Goal: Task Accomplishment & Management: Manage account settings

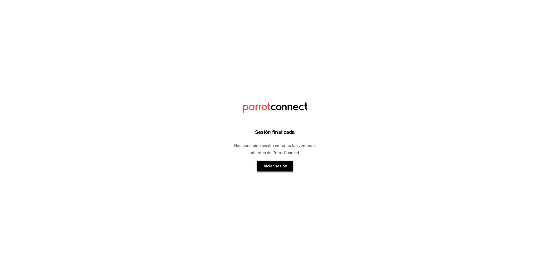
click at [275, 163] on button "Iniciar sesión" at bounding box center [275, 166] width 36 height 11
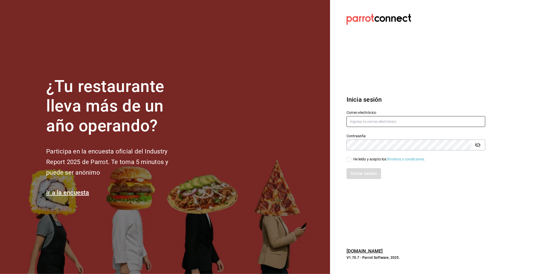
type input "simple.coffee.food@gmail.com"
click at [350, 157] on label "He leído y acepto los Términos y condiciones." at bounding box center [385, 159] width 79 height 5
click at [350, 157] on input "He leído y acepto los Términos y condiciones." at bounding box center [348, 159] width 5 height 5
checkbox input "true"
click at [357, 170] on button "Iniciar sesión" at bounding box center [363, 173] width 35 height 11
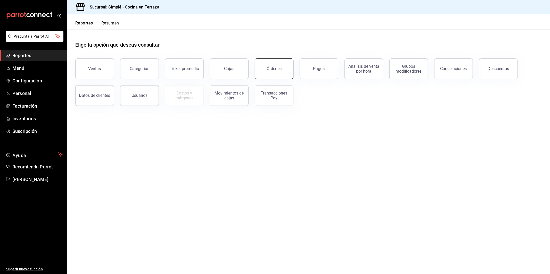
click at [269, 66] on button "Órdenes" at bounding box center [274, 68] width 39 height 21
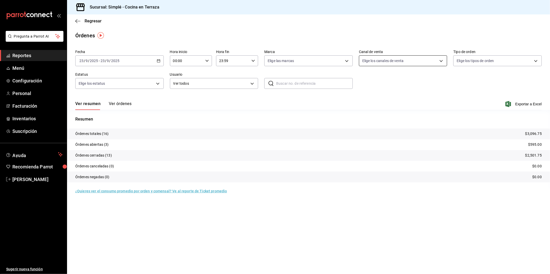
click at [393, 58] on body "Pregunta a Parrot AI Reportes Menú Configuración Personal Facturación Inventari…" at bounding box center [275, 137] width 550 height 274
click at [381, 124] on li "Rappi" at bounding box center [403, 121] width 88 height 12
type input "RAPPI"
checkbox input "true"
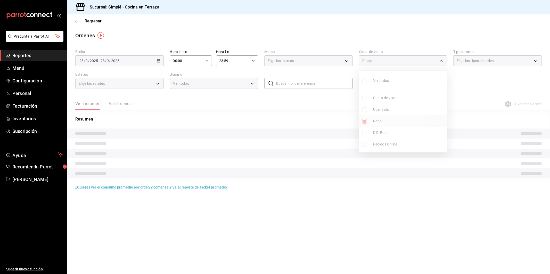
click at [381, 124] on ul "Ver todos Punto de venta Uber Eats Rappi DiDi Food Pedidos Online" at bounding box center [403, 112] width 88 height 82
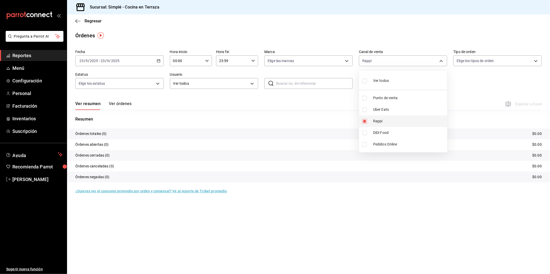
click at [381, 124] on li "Rappi" at bounding box center [403, 121] width 88 height 12
checkbox input "false"
click at [396, 109] on span "Uber Eats" at bounding box center [409, 109] width 72 height 5
type input "UBER_EATS"
checkbox input "true"
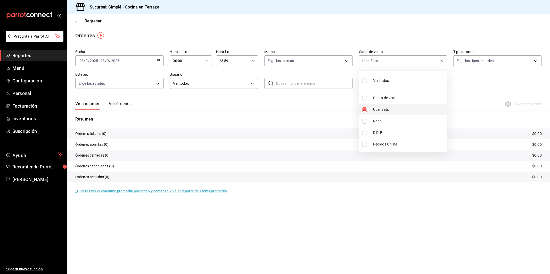
click at [396, 109] on span "Uber Eats" at bounding box center [409, 109] width 72 height 5
checkbox input "false"
click at [388, 133] on span "DiDi Food" at bounding box center [409, 132] width 72 height 5
type input "DIDI_FOOD"
checkbox input "true"
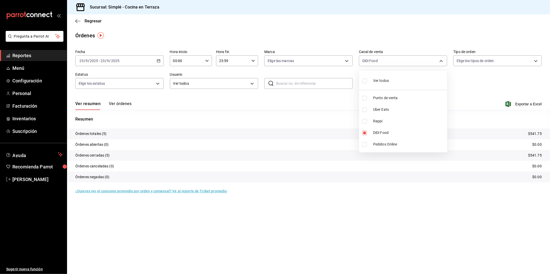
click at [388, 133] on span "DiDi Food" at bounding box center [409, 132] width 72 height 5
checkbox input "false"
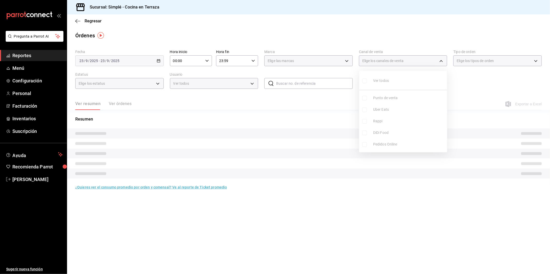
click at [388, 133] on span "DiDi Food" at bounding box center [409, 132] width 72 height 5
type input "DIDI_FOOD"
checkbox input "true"
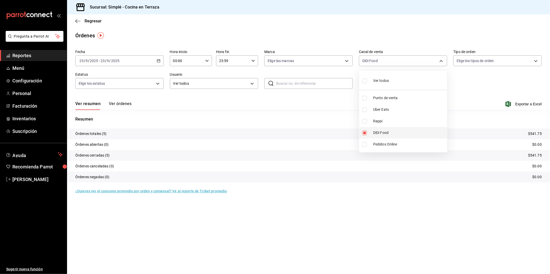
click at [389, 133] on span "DiDi Food" at bounding box center [409, 132] width 72 height 5
checkbox input "false"
click at [392, 110] on span "Uber Eats" at bounding box center [409, 109] width 72 height 5
type input "UBER_EATS"
checkbox input "true"
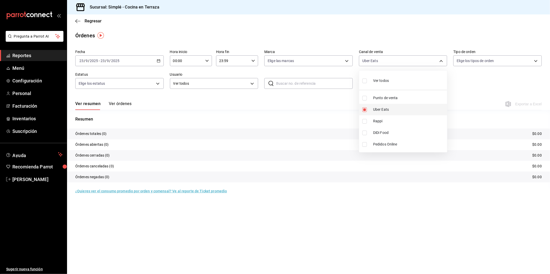
click at [392, 110] on span "Uber Eats" at bounding box center [409, 109] width 72 height 5
checkbox input "false"
click at [462, 113] on div at bounding box center [275, 137] width 550 height 274
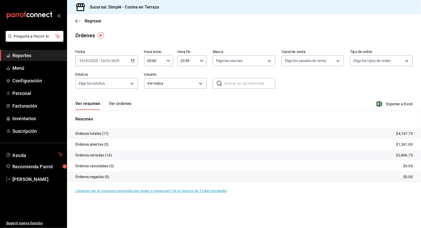
click at [145, 125] on div "Resumen Órdenes totales (17) $4,167.75 Órdenes abiertas (3) $1,361.00 Órdenes c…" at bounding box center [244, 152] width 354 height 72
click at [327, 58] on body "Pregunta a Parrot AI Reportes Menú Configuración Personal Facturación Inventari…" at bounding box center [210, 114] width 421 height 228
click at [302, 130] on li "DiDi Food" at bounding box center [313, 133] width 62 height 12
type input "DIDI_FOOD"
checkbox input "true"
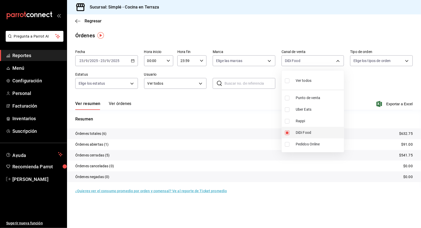
click at [302, 131] on span "DiDi Food" at bounding box center [319, 132] width 46 height 5
checkbox input "false"
click at [311, 113] on li "Uber Eats" at bounding box center [313, 110] width 62 height 12
type input "UBER_EATS"
checkbox input "true"
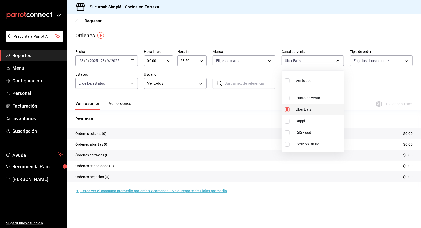
click at [311, 113] on li "Uber Eats" at bounding box center [313, 110] width 62 height 12
checkbox input "false"
click at [266, 38] on div at bounding box center [210, 114] width 421 height 228
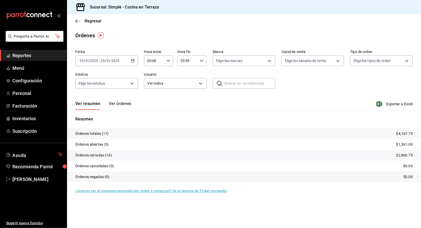
click at [134, 63] on div "2025-09-23 23 / 9 / 2025 - 2025-09-23 23 / 9 / 2025" at bounding box center [106, 60] width 63 height 11
click at [100, 135] on span "Rango de fechas" at bounding box center [100, 134] width 40 height 5
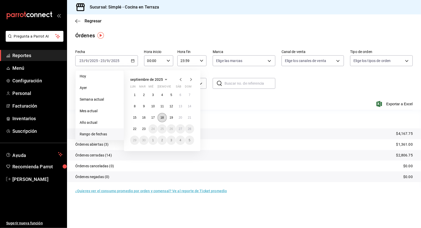
click at [165, 118] on button "18" at bounding box center [161, 117] width 9 height 9
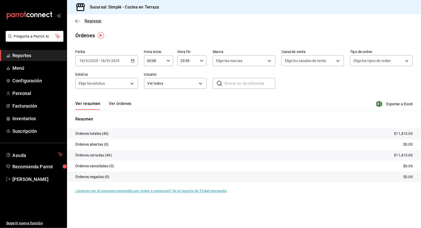
click at [78, 19] on icon "button" at bounding box center [77, 21] width 5 height 5
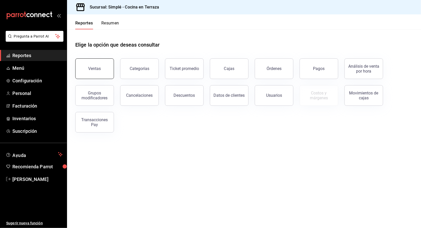
click at [93, 66] on button "Ventas" at bounding box center [94, 68] width 39 height 21
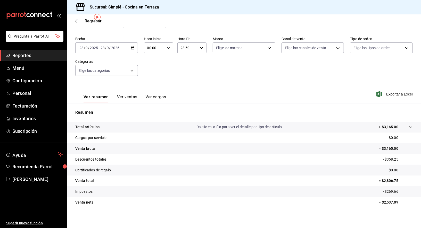
scroll to position [18, 0]
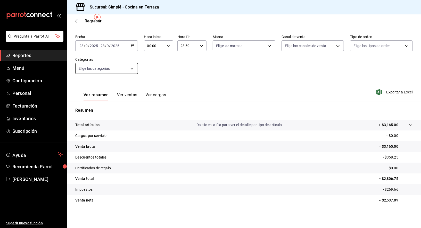
click at [126, 72] on body "Pregunta a Parrot AI Reportes Menú Configuración Personal Facturación Inventari…" at bounding box center [210, 114] width 421 height 228
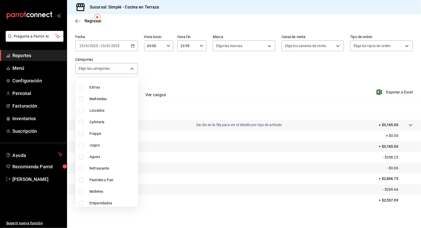
scroll to position [312, 0]
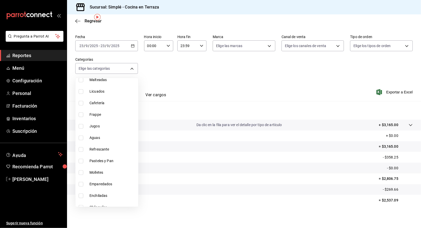
click at [110, 159] on span "Pasteles y Pan" at bounding box center [112, 160] width 47 height 5
type input "f302c7b1-cd6c-4f61-ab43-25929fd92980"
checkbox input "true"
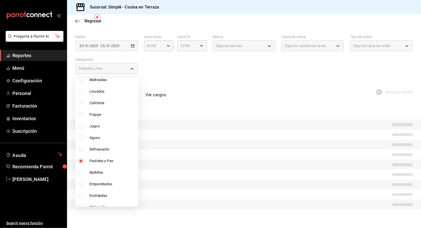
click at [111, 147] on span "Refrescante" at bounding box center [112, 149] width 47 height 5
type input "f302c7b1-cd6c-4f61-ab43-25929fd92980,dcadcd51-6c97-4cd5-870c-ac670eb11c34"
checkbox input "true"
click at [184, 85] on div at bounding box center [210, 114] width 421 height 228
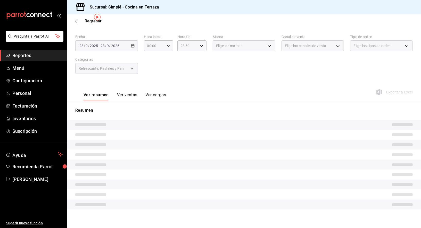
click at [125, 93] on button "Ver ventas" at bounding box center [127, 97] width 20 height 9
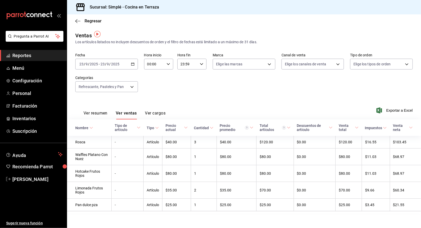
scroll to position [1, 0]
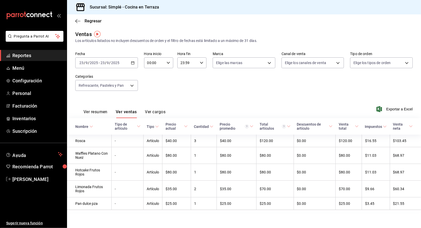
click at [131, 63] on \(Stroke\) "button" at bounding box center [132, 63] width 3 height 3
click at [100, 123] on span "Rango de fechas" at bounding box center [100, 124] width 40 height 5
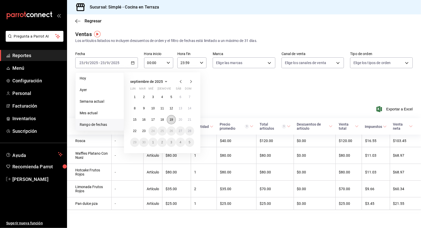
click at [173, 118] on button "19" at bounding box center [171, 119] width 9 height 9
click at [203, 110] on div "septiembre de 2025 lun mar mié jue vie sáb dom 1 2 3 4 5 6 7 8 9 10 11 12 13 14…" at bounding box center [169, 110] width 90 height 85
click at [213, 108] on div "septiembre de 2025 lun mar mié jue vie sáb dom 1 2 3 4 5 6 7 8 9 10 11 12 13 14…" at bounding box center [169, 110] width 90 height 85
click at [221, 94] on div "Fecha 2025-09-23 23 / 9 / 2025 - 2025-09-23 23 / 9 / 2025 Hoy Ayer Semana actua…" at bounding box center [243, 74] width 337 height 45
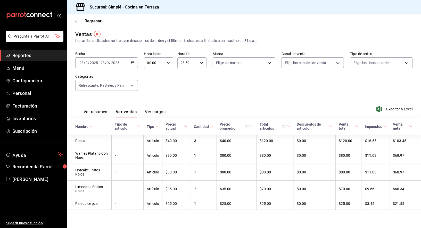
click at [175, 95] on div "Fecha 2025-09-23 23 / 9 / 2025 - 2025-09-23 23 / 9 / 2025 Hora inicio 00:00 Hor…" at bounding box center [243, 74] width 337 height 45
click at [133, 64] on icon "button" at bounding box center [133, 63] width 4 height 4
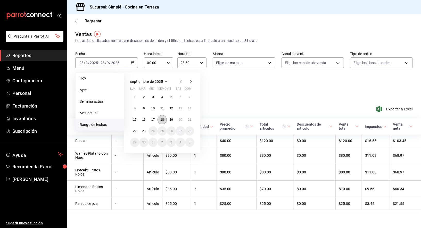
click at [162, 119] on abbr "18" at bounding box center [161, 120] width 3 height 4
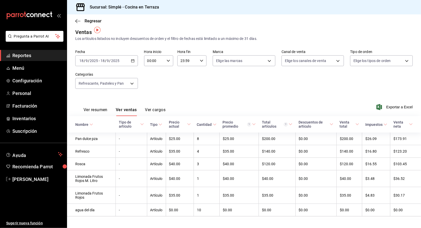
scroll to position [5, 0]
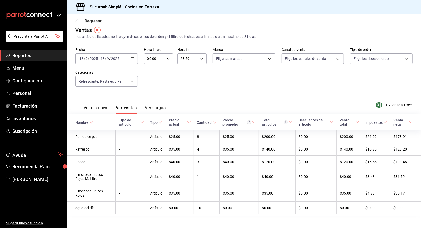
click at [78, 19] on icon "button" at bounding box center [77, 21] width 5 height 5
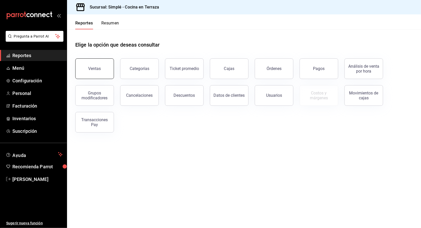
click at [94, 69] on div "Ventas" at bounding box center [94, 68] width 13 height 5
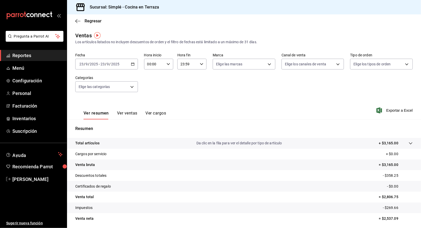
click at [132, 64] on icon "button" at bounding box center [133, 64] width 4 height 4
click at [106, 127] on span "Rango de fechas" at bounding box center [100, 125] width 40 height 5
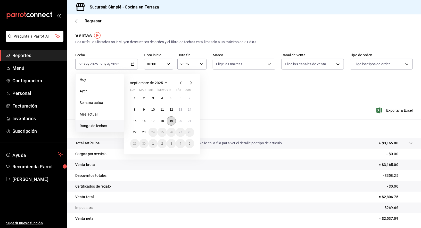
click at [173, 121] on button "19" at bounding box center [171, 120] width 9 height 9
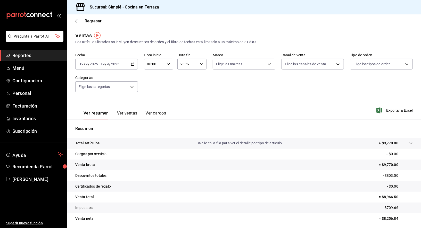
click at [199, 109] on div "Ver resumen Ver ventas Ver cargos Exportar a Excel" at bounding box center [244, 108] width 354 height 21
click at [127, 90] on body "Pregunta a Parrot AI Reportes Menú Configuración Personal Facturación Inventari…" at bounding box center [210, 114] width 421 height 228
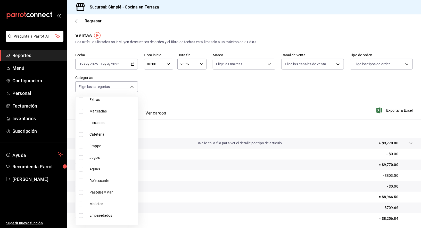
scroll to position [323, 0]
click at [113, 170] on span "Pasteles y Pan" at bounding box center [112, 168] width 47 height 5
type input "f302c7b1-cd6c-4f61-ab43-25929fd92980"
checkbox input "true"
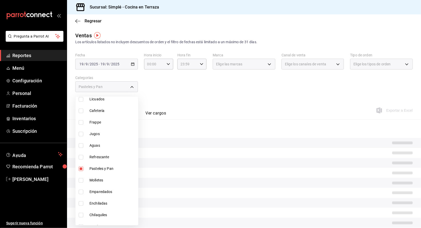
click at [117, 159] on li "Refrescante" at bounding box center [106, 158] width 63 height 12
type input "f302c7b1-cd6c-4f61-ab43-25929fd92980,dcadcd51-6c97-4cd5-870c-ac670eb11c34"
checkbox input "true"
click at [193, 94] on div at bounding box center [210, 114] width 421 height 228
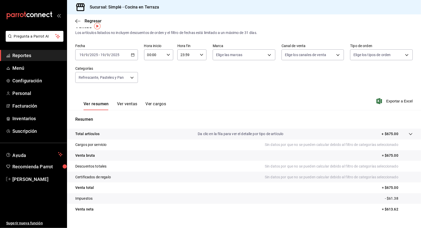
scroll to position [17, 0]
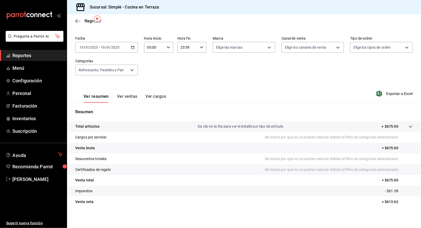
click at [125, 97] on button "Ver ventas" at bounding box center [127, 98] width 20 height 9
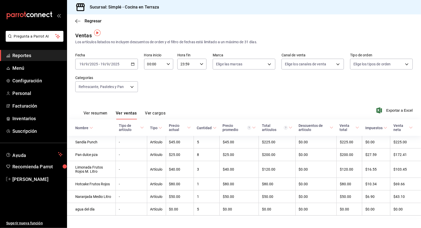
scroll to position [5, 0]
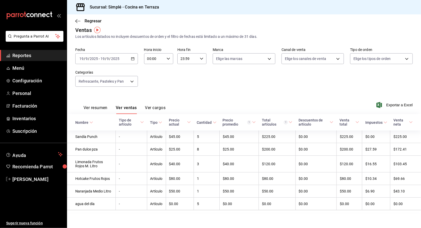
click at [135, 60] on div "2025-09-19 19 / 9 / 2025 - 2025-09-19 19 / 9 / 2025" at bounding box center [106, 58] width 63 height 11
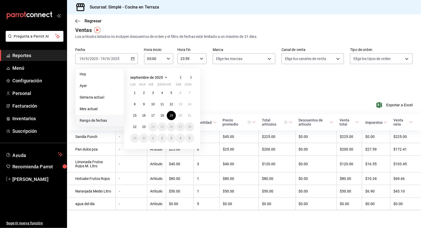
click at [234, 80] on div "Fecha 2025-09-19 19 / 9 / 2025 - 2025-09-19 19 / 9 / 2025 Hoy Ayer Semana actua…" at bounding box center [243, 70] width 337 height 45
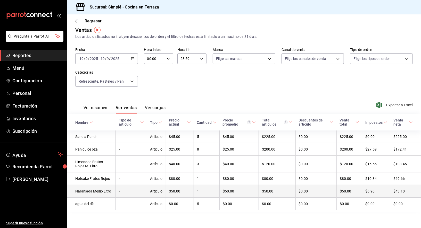
click at [417, 188] on td "$43.10" at bounding box center [405, 191] width 31 height 13
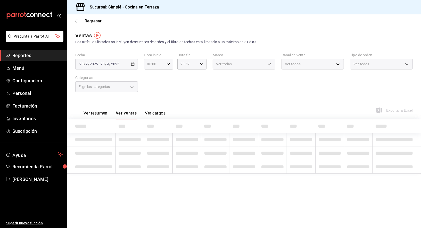
type input "f302c7b1-cd6c-4f61-ab43-25929fd92980,dcadcd51-6c97-4cd5-870c-ac670eb11c34"
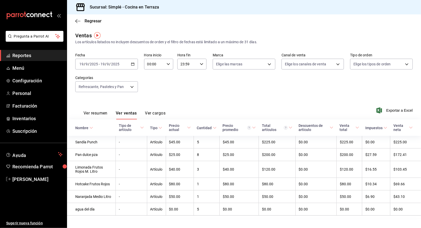
click at [134, 63] on icon "button" at bounding box center [133, 64] width 4 height 4
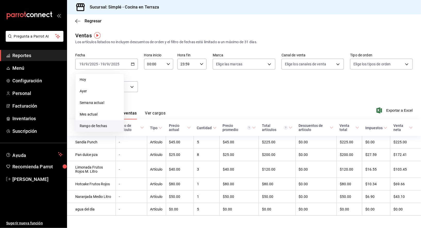
click at [109, 125] on span "Rango de fechas" at bounding box center [100, 125] width 40 height 5
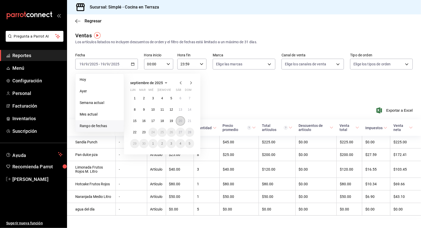
click at [180, 121] on abbr "20" at bounding box center [180, 121] width 3 height 4
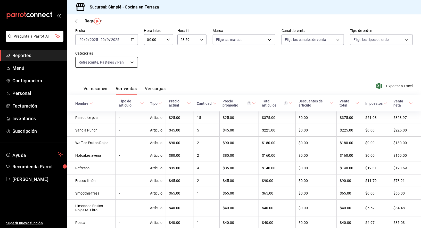
scroll to position [12, 0]
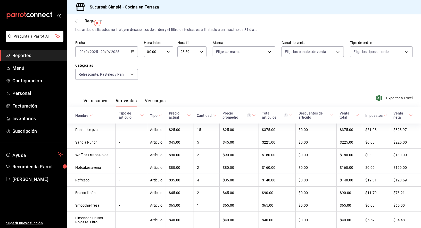
click at [130, 49] on div "2025-09-20 20 / 9 / 2025 - 2025-09-20 20 / 9 / 2025" at bounding box center [106, 51] width 63 height 11
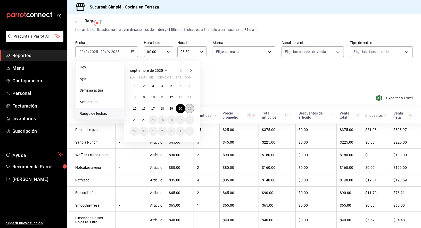
click at [187, 109] on button "21" at bounding box center [189, 108] width 9 height 9
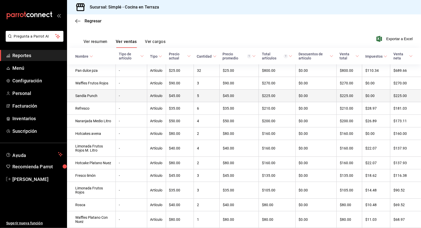
scroll to position [71, 0]
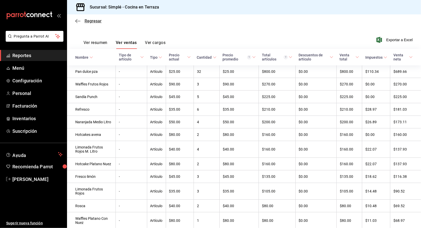
click at [79, 21] on icon "button" at bounding box center [77, 21] width 5 height 0
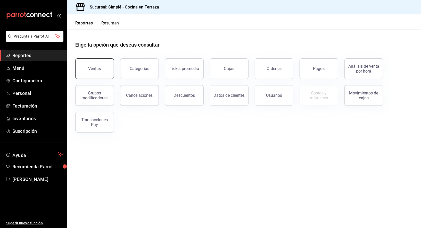
click at [94, 66] on div "Ventas" at bounding box center [94, 68] width 13 height 5
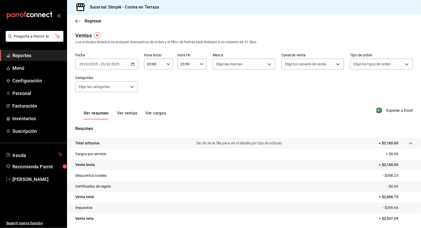
click at [131, 66] on div "2025-09-23 23 / 9 / 2025 - 2025-09-23 23 / 9 / 2025" at bounding box center [106, 64] width 63 height 11
click at [105, 125] on span "Rango de fechas" at bounding box center [100, 125] width 40 height 5
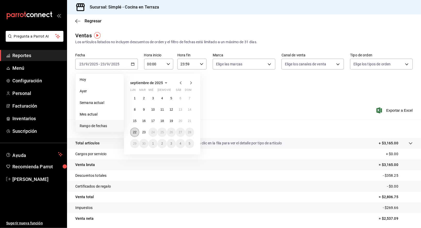
click at [135, 131] on abbr "22" at bounding box center [134, 133] width 3 height 4
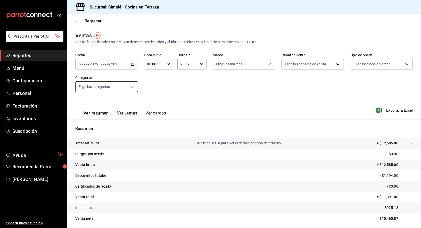
click at [119, 82] on body "Pregunta a Parrot AI Reportes Menú Configuración Personal Facturación Inventari…" at bounding box center [210, 114] width 421 height 228
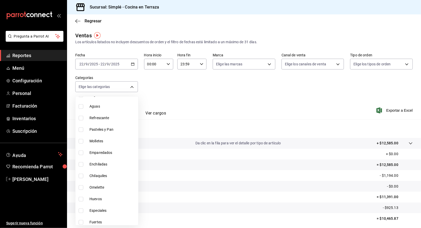
scroll to position [362, 0]
click at [116, 131] on span "Pasteles y Pan" at bounding box center [112, 129] width 47 height 5
type input "f302c7b1-cd6c-4f61-ab43-25929fd92980"
checkbox input "true"
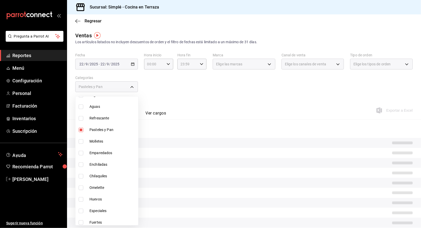
click at [118, 119] on span "Refrescante" at bounding box center [112, 118] width 47 height 5
type input "f302c7b1-cd6c-4f61-ab43-25929fd92980,dcadcd51-6c97-4cd5-870c-ac670eb11c34"
checkbox input "true"
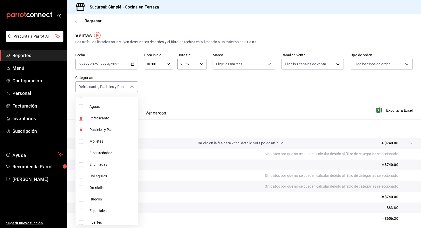
click at [220, 86] on div at bounding box center [210, 114] width 421 height 228
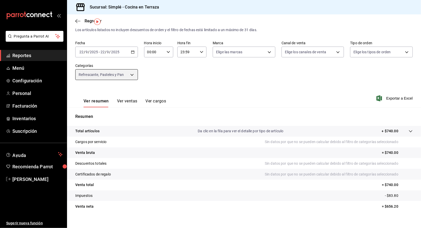
scroll to position [14, 0]
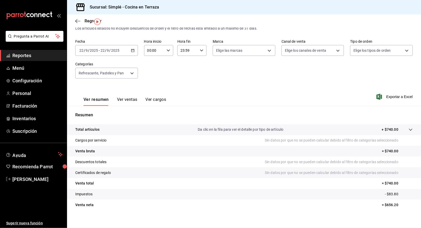
click at [120, 95] on div "Ver resumen Ver ventas Ver cargos" at bounding box center [120, 98] width 91 height 15
click at [123, 99] on button "Ver ventas" at bounding box center [127, 101] width 20 height 9
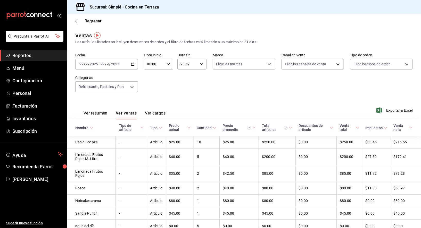
scroll to position [18, 0]
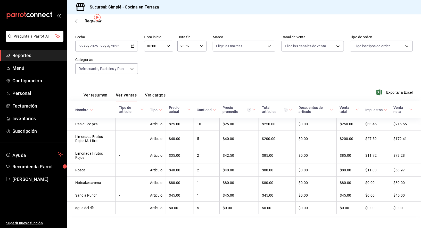
click at [205, 79] on div "Fecha 2025-09-22 22 / 9 / 2025 - 2025-09-22 22 / 9 / 2025 Hora inicio 00:00 Hor…" at bounding box center [243, 57] width 337 height 45
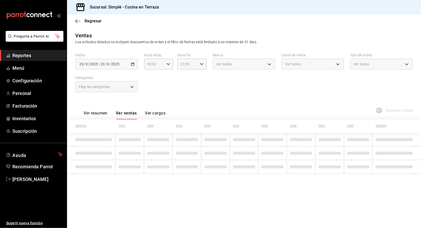
type input "f302c7b1-cd6c-4f61-ab43-25929fd92980,dcadcd51-6c97-4cd5-870c-ac670eb11c34"
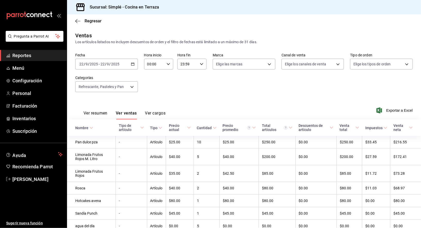
click at [132, 63] on icon "button" at bounding box center [133, 64] width 4 height 4
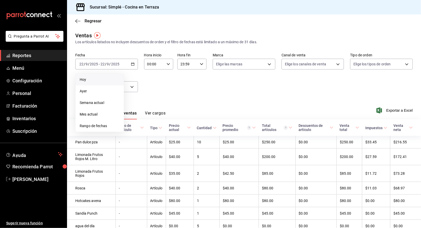
click at [112, 81] on span "Hoy" at bounding box center [100, 79] width 40 height 5
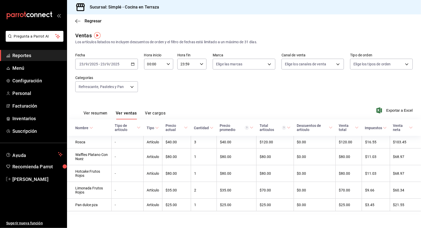
scroll to position [1, 0]
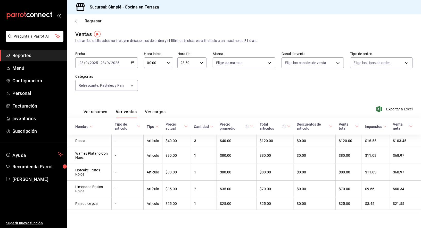
click at [80, 23] on icon "button" at bounding box center [77, 21] width 5 height 5
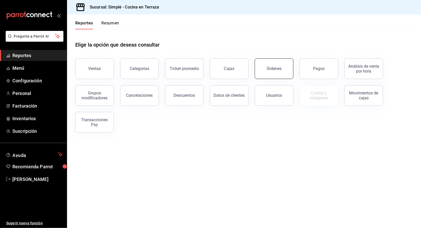
click at [273, 74] on button "Órdenes" at bounding box center [274, 68] width 39 height 21
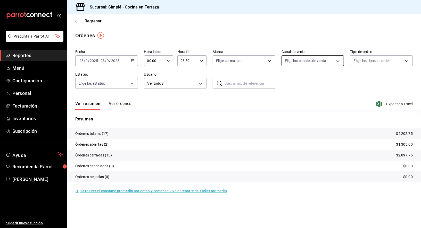
click at [303, 64] on body "Pregunta a Parrot AI Reportes Menú Configuración Personal Facturación Inventari…" at bounding box center [210, 114] width 421 height 228
click at [302, 111] on span "Uber Eats" at bounding box center [319, 109] width 46 height 5
type input "UBER_EATS"
checkbox input "true"
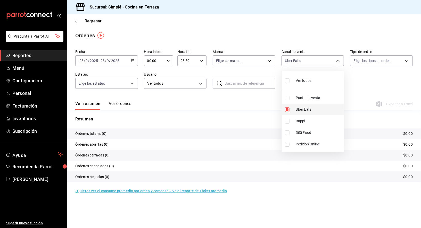
click at [305, 110] on span "Uber Eats" at bounding box center [319, 109] width 46 height 5
checkbox input "false"
click at [309, 131] on span "DiDi Food" at bounding box center [319, 132] width 46 height 5
type input "DIDI_FOOD"
checkbox input "true"
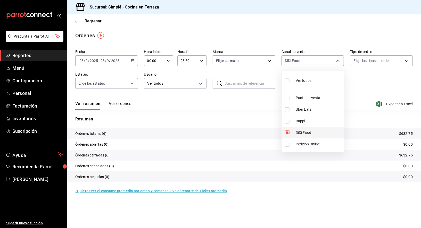
click at [309, 131] on span "DiDi Food" at bounding box center [319, 132] width 46 height 5
checkbox input "false"
click at [323, 32] on div at bounding box center [210, 114] width 421 height 228
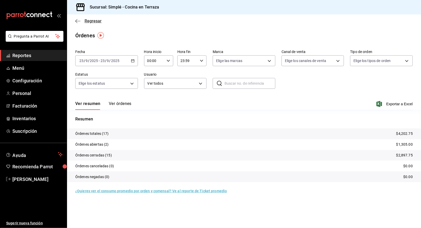
click at [85, 22] on span "Regresar" at bounding box center [93, 21] width 17 height 5
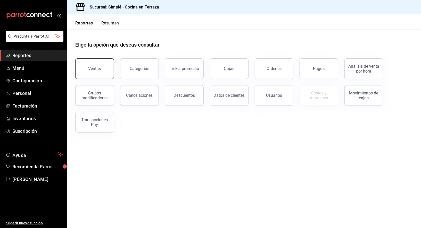
click at [104, 71] on button "Ventas" at bounding box center [94, 68] width 39 height 21
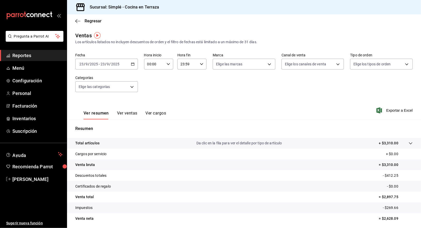
click at [132, 64] on \(Stroke\) "button" at bounding box center [132, 64] width 3 height 0
click at [102, 116] on span "Mes actual" at bounding box center [100, 114] width 40 height 5
click at [174, 102] on div "Ver resumen Ver ventas Ver cargos Exportar a Excel" at bounding box center [244, 108] width 354 height 21
click at [307, 90] on div "Fecha [DATE] [DATE] - [DATE] [DATE] Hora inicio 00:00 Hora inicio Hora fin 23:5…" at bounding box center [243, 75] width 337 height 45
click at [318, 59] on body "Pregunta a Parrot AI Reportes Menú Configuración Personal Facturación Inventari…" at bounding box center [210, 114] width 421 height 228
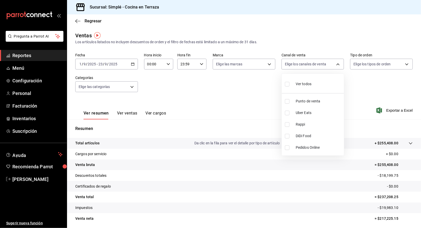
click at [306, 100] on span "Punto de venta" at bounding box center [319, 101] width 46 height 5
type input "PARROT"
checkbox input "true"
click at [249, 95] on div at bounding box center [210, 114] width 421 height 228
click at [135, 66] on div "[DATE] [DATE] - [DATE] [DATE]" at bounding box center [106, 64] width 63 height 11
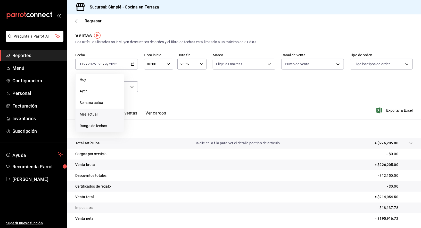
click at [100, 129] on li "Rango de fechas" at bounding box center [99, 126] width 48 height 12
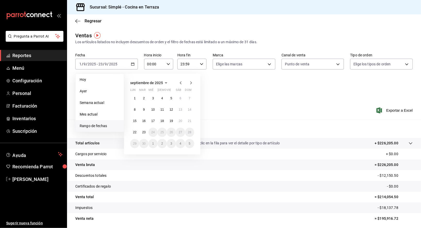
click at [182, 81] on icon "button" at bounding box center [181, 83] width 6 height 6
click at [171, 98] on abbr "1" at bounding box center [171, 99] width 2 height 4
click at [192, 144] on button "31" at bounding box center [189, 143] width 9 height 9
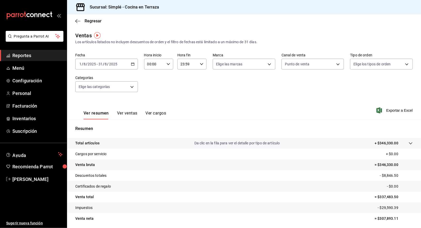
click at [133, 61] on div "[DATE] [DATE] - [DATE] [DATE]" at bounding box center [106, 64] width 63 height 11
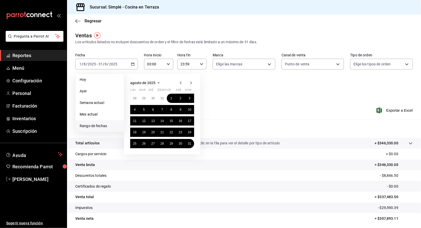
click at [188, 82] on icon "button" at bounding box center [191, 83] width 6 height 6
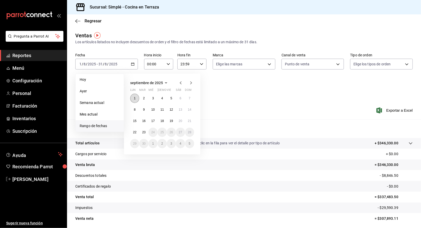
click at [134, 97] on abbr "1" at bounding box center [135, 99] width 2 height 4
click at [143, 134] on button "23" at bounding box center [143, 132] width 9 height 9
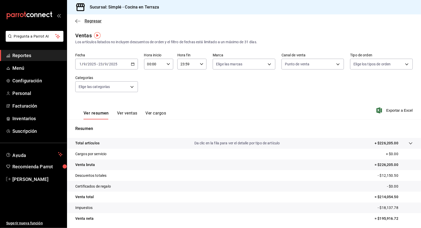
click at [82, 20] on span "Regresar" at bounding box center [88, 21] width 26 height 5
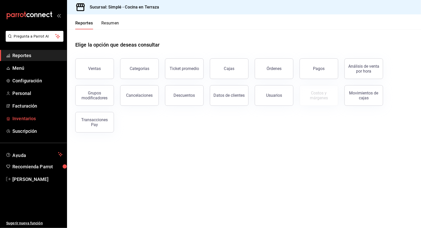
click at [32, 117] on span "Inventarios" at bounding box center [37, 118] width 50 height 7
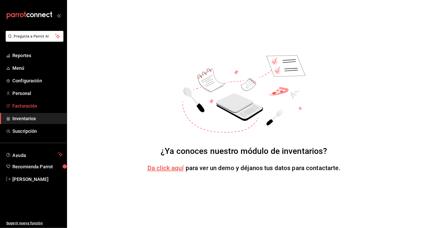
click at [29, 109] on span "Facturación" at bounding box center [37, 106] width 50 height 7
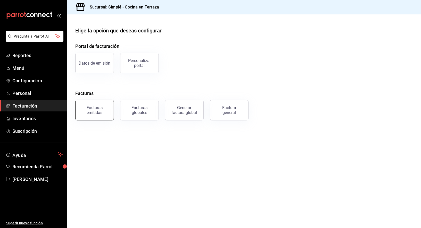
click at [98, 103] on button "Facturas emitidas" at bounding box center [94, 110] width 39 height 21
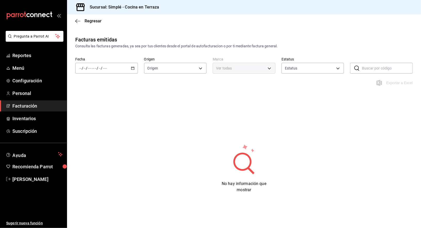
type input "ORDER_INVOICE,GENERAL_INVOICE"
type input "ACTIVE,PENDING_CANCELLATION,CANCELLED,PRE_CANCELLED"
type input "a876fa94-8549-426a-a32f-cad6be8fa00c"
click at [131, 69] on icon "button" at bounding box center [133, 68] width 4 height 4
click at [111, 120] on span "Mes actual" at bounding box center [100, 118] width 40 height 5
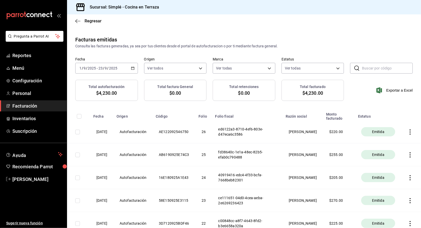
click at [128, 65] on div "[DATE] [DATE] - [DATE] [DATE]" at bounding box center [106, 68] width 63 height 11
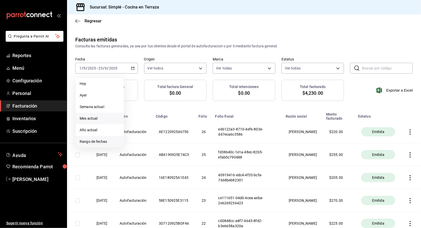
click at [105, 139] on span "Rango de fechas" at bounding box center [100, 141] width 40 height 5
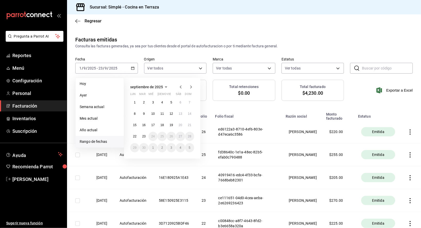
click at [181, 87] on icon "button" at bounding box center [181, 87] width 6 height 6
click at [171, 104] on abbr "1" at bounding box center [171, 103] width 2 height 4
click at [187, 150] on button "31" at bounding box center [189, 147] width 9 height 9
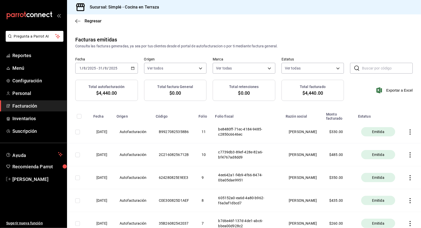
click at [135, 70] on div "[DATE] [DATE] - [DATE] [DATE]" at bounding box center [106, 68] width 63 height 11
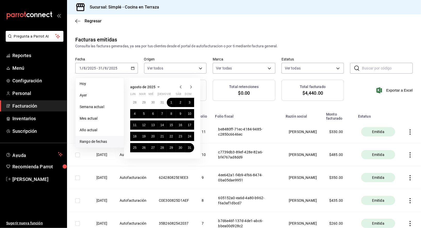
click at [189, 87] on icon "button" at bounding box center [191, 87] width 6 height 6
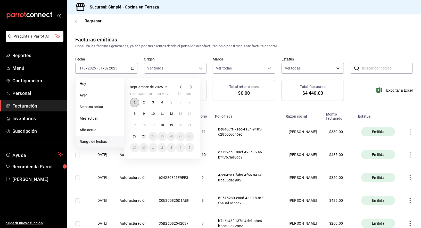
click at [134, 102] on abbr "1" at bounding box center [135, 103] width 2 height 4
click at [144, 137] on abbr "23" at bounding box center [143, 137] width 3 height 4
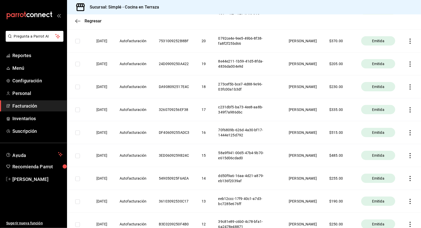
scroll to position [226, 0]
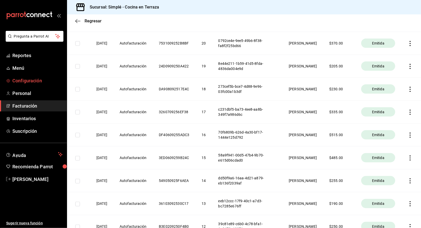
click at [26, 82] on span "Configuración" at bounding box center [37, 80] width 50 height 7
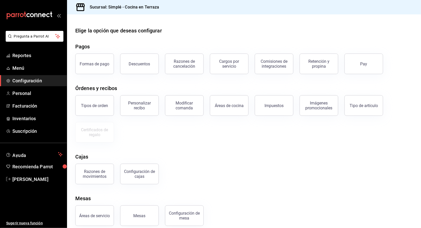
scroll to position [6, 0]
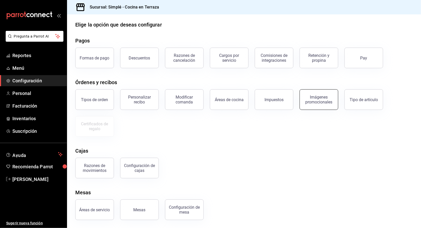
click at [326, 101] on div "Imágenes promocionales" at bounding box center [319, 100] width 32 height 10
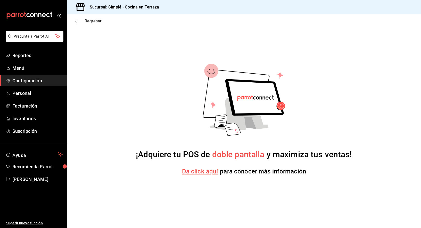
click at [77, 21] on icon "button" at bounding box center [77, 21] width 5 height 0
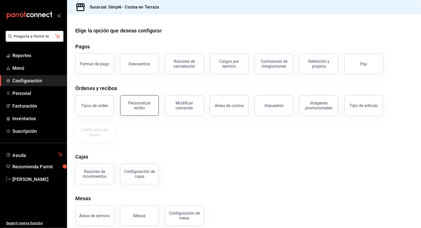
click at [146, 104] on div "Personalizar recibo" at bounding box center [139, 106] width 32 height 10
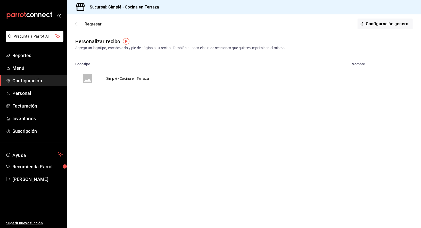
click at [79, 23] on icon "button" at bounding box center [77, 24] width 5 height 5
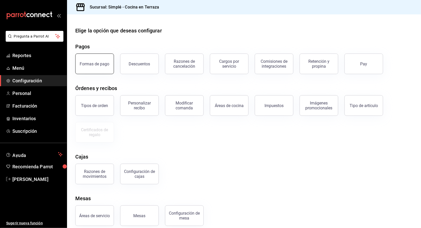
click at [94, 58] on button "Formas de pago" at bounding box center [94, 64] width 39 height 21
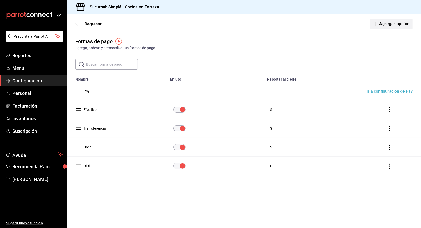
click at [396, 27] on button "Agregar opción" at bounding box center [391, 24] width 43 height 11
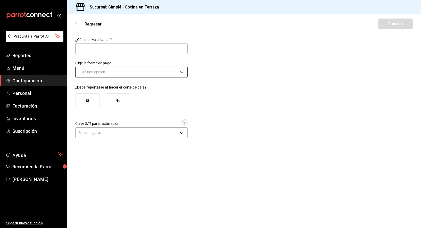
click at [147, 75] on body "Pregunta a Parrot AI Reportes Menú Configuración Personal Facturación Inventari…" at bounding box center [210, 114] width 421 height 228
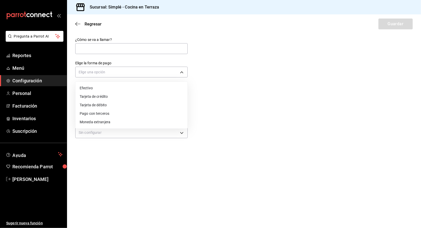
click at [218, 59] on div at bounding box center [210, 114] width 421 height 228
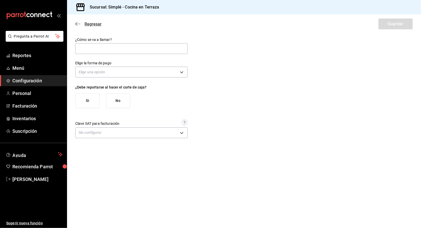
click at [78, 23] on icon "button" at bounding box center [77, 24] width 5 height 5
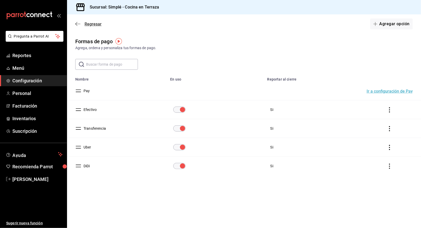
click at [79, 24] on icon "button" at bounding box center [77, 24] width 5 height 5
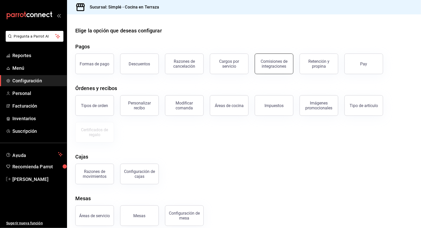
click at [268, 69] on button "Comisiones de integraciones" at bounding box center [274, 64] width 39 height 21
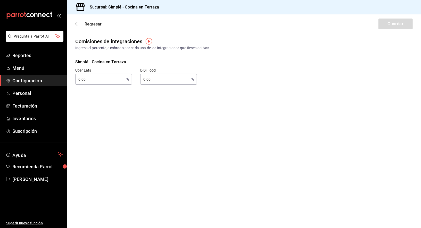
click at [78, 22] on icon "button" at bounding box center [77, 24] width 5 height 5
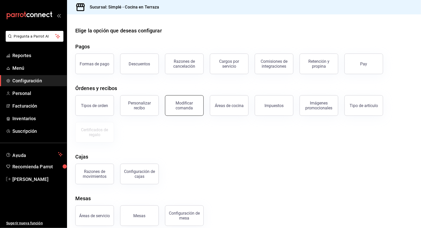
click at [187, 107] on div "Modificar comanda" at bounding box center [184, 106] width 32 height 10
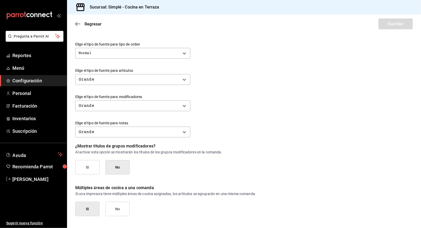
scroll to position [183, 0]
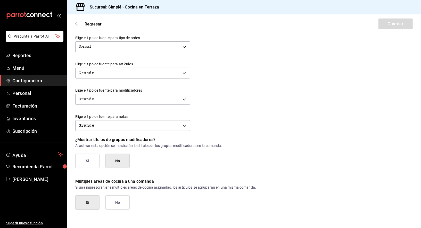
click at [77, 27] on div "Regresar Guardar" at bounding box center [244, 23] width 354 height 19
click at [81, 23] on span "Regresar" at bounding box center [88, 24] width 26 height 5
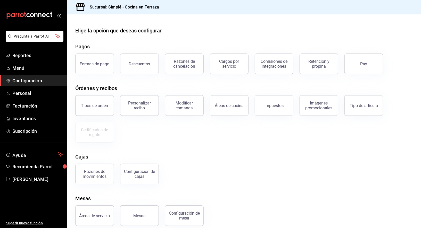
scroll to position [6, 0]
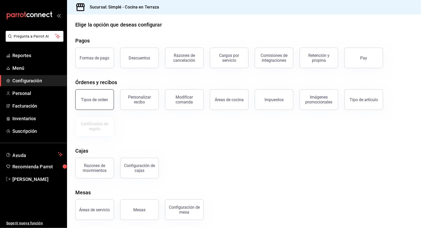
click at [102, 94] on button "Tipos de orden" at bounding box center [94, 99] width 39 height 21
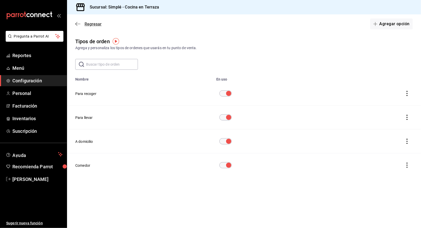
click at [79, 24] on icon "button" at bounding box center [77, 24] width 5 height 5
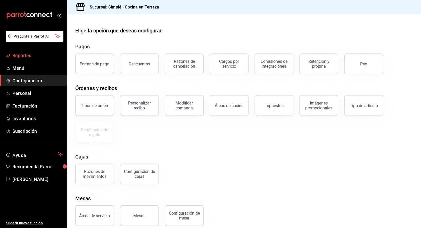
click at [50, 53] on span "Reportes" at bounding box center [37, 55] width 50 height 7
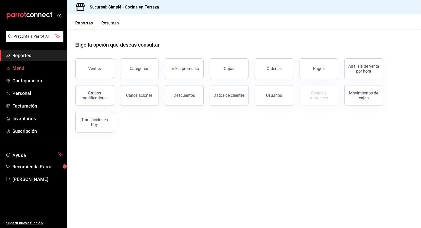
click at [31, 68] on span "Menú" at bounding box center [37, 68] width 50 height 7
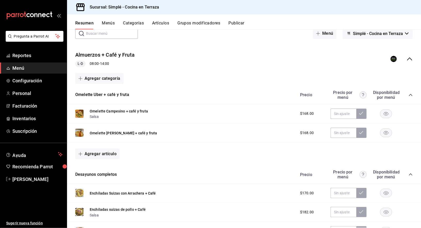
scroll to position [32, 0]
